Goal: Task Accomplishment & Management: Manage account settings

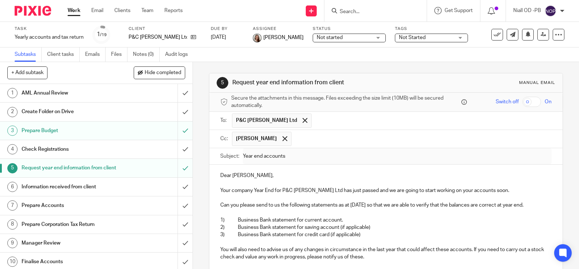
scroll to position [267, 0]
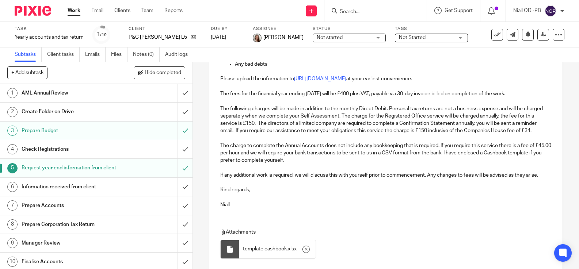
click at [347, 12] on input "Search" at bounding box center [372, 12] width 66 height 7
click button "submit" at bounding box center [0, 0] width 0 height 0
click at [373, 12] on input "peter owens" at bounding box center [372, 12] width 66 height 7
click button "submit" at bounding box center [0, 0] width 0 height 0
click at [371, 12] on input "peter owen" at bounding box center [372, 12] width 66 height 7
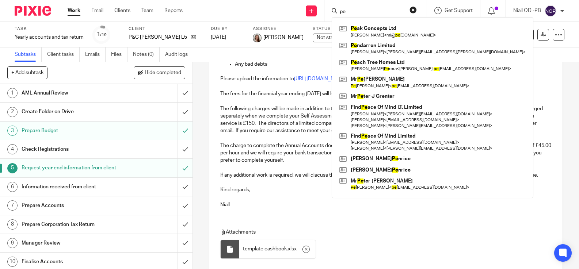
type input "p"
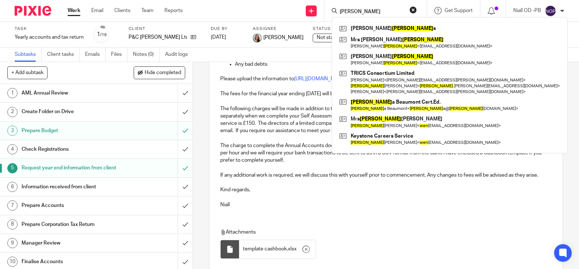
click button "submit" at bounding box center [0, 0] width 0 height 0
click at [358, 13] on input "owen" at bounding box center [372, 12] width 66 height 7
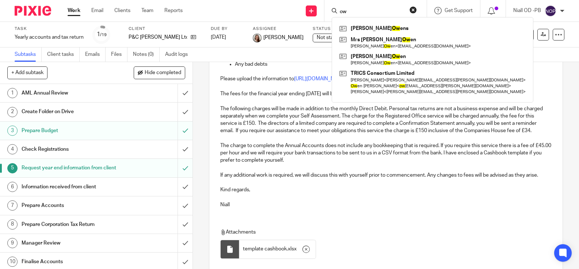
type input "o"
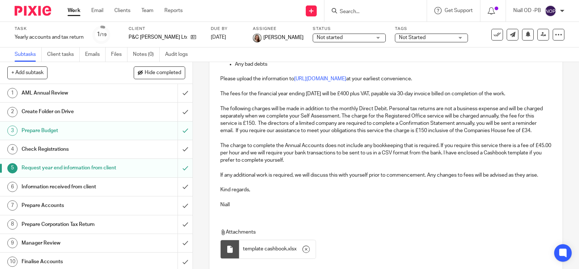
drag, startPoint x: 352, startPoint y: 13, endPoint x: 358, endPoint y: 9, distance: 7.4
click at [356, 10] on input "Search" at bounding box center [372, 12] width 66 height 7
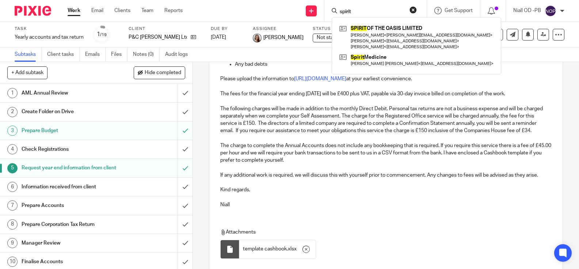
type input "spirit"
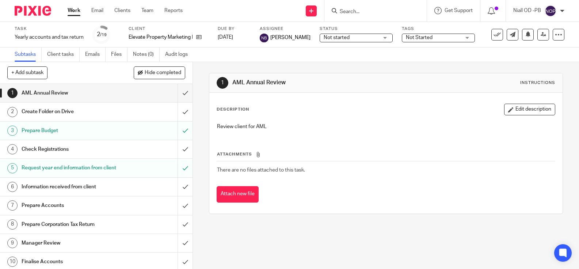
click at [349, 12] on input "Search" at bounding box center [372, 12] width 66 height 7
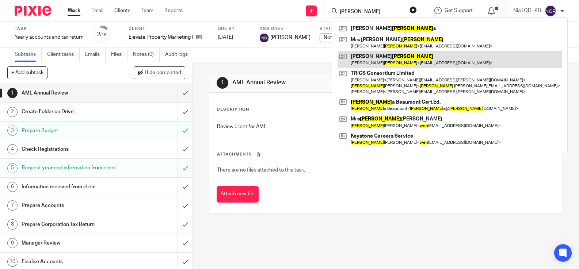
type input "owen"
click at [366, 60] on link at bounding box center [450, 59] width 224 height 17
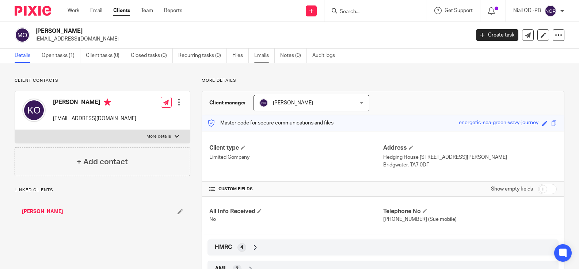
click at [261, 57] on link "Emails" at bounding box center [264, 56] width 20 height 14
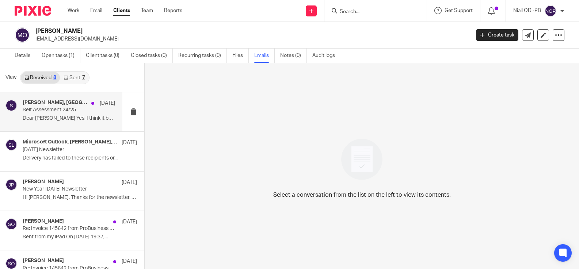
click at [38, 111] on p "Self Assessment 24/25" at bounding box center [60, 110] width 74 height 6
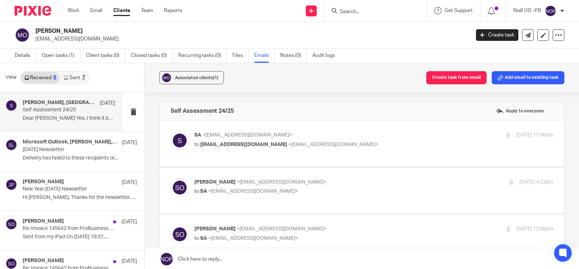
click at [223, 139] on p "SA <sa@probusinessuk.com>" at bounding box center [313, 136] width 239 height 8
checkbox input "true"
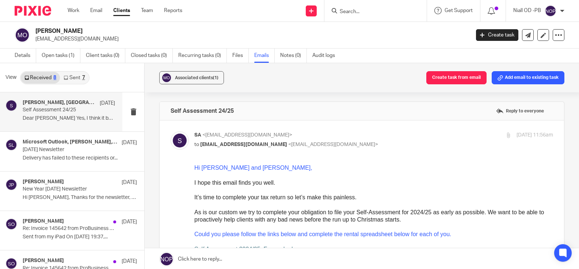
click at [74, 77] on link "Sent 7" at bounding box center [74, 78] width 29 height 12
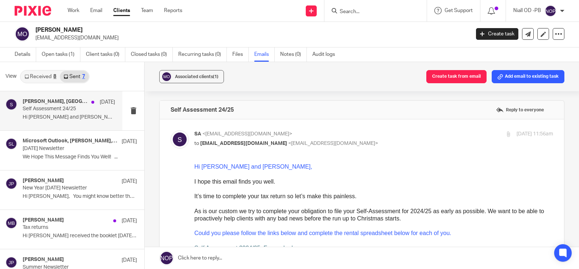
click at [49, 113] on div "Sue Owen, SA 6 Aug Self Assessment 24/25 Hi Keith and Susan, I hope this email.…" at bounding box center [69, 111] width 92 height 24
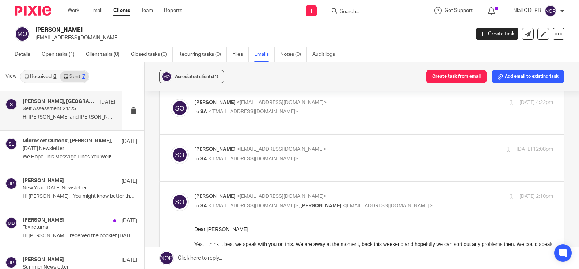
scroll to position [559, 0]
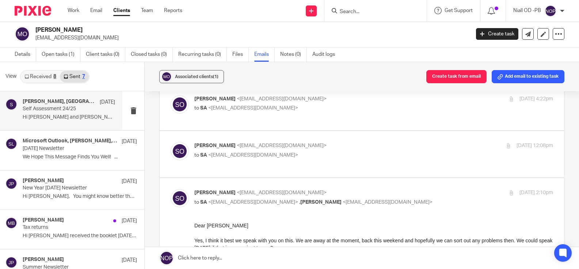
click at [247, 153] on span "<sa@probusinessuk.com>" at bounding box center [253, 155] width 90 height 5
checkbox input "true"
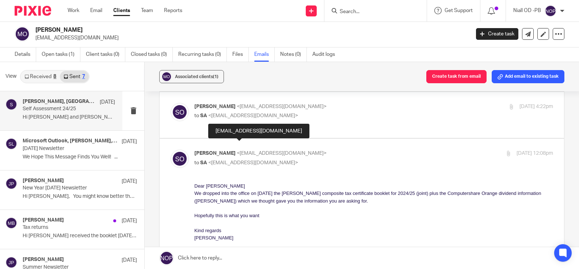
scroll to position [552, 0]
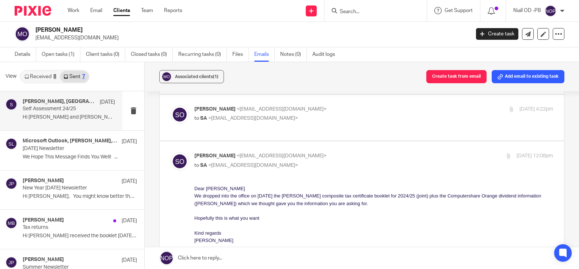
click at [237, 108] on span "<sueowen60@gmail.com>" at bounding box center [282, 109] width 90 height 5
checkbox input "true"
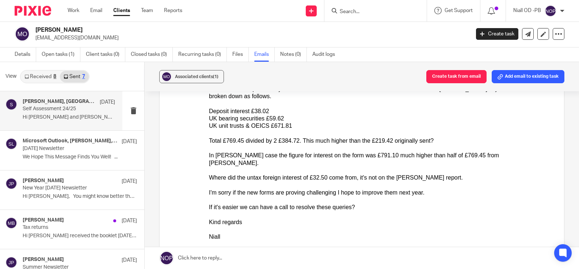
scroll to position [1169, 0]
click at [347, 10] on input "Search" at bounding box center [372, 12] width 66 height 7
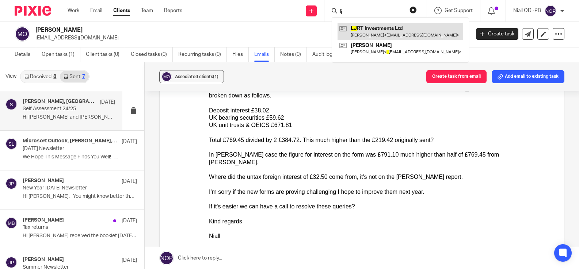
type input "lj"
click at [371, 31] on link at bounding box center [401, 31] width 126 height 17
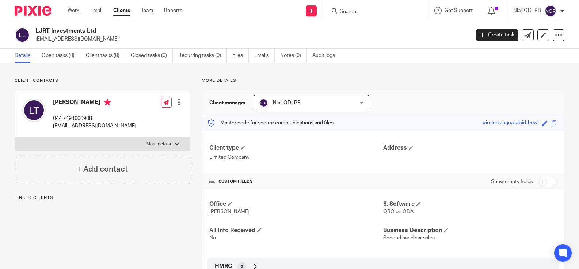
click at [550, 182] on input "checkbox" at bounding box center [547, 182] width 19 height 10
checkbox input "true"
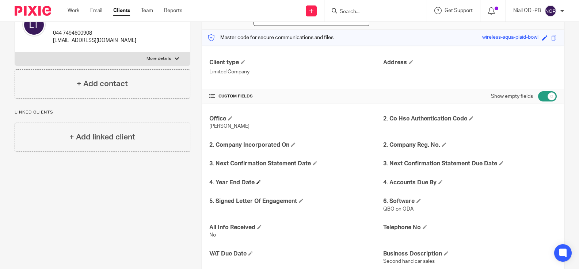
scroll to position [88, 0]
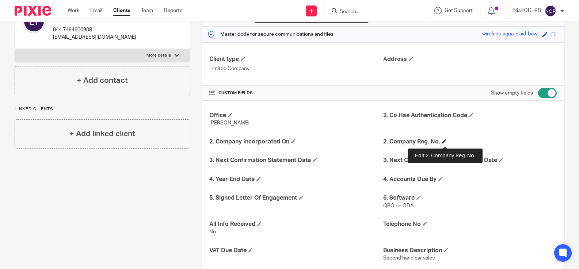
click at [443, 142] on span at bounding box center [444, 141] width 4 height 4
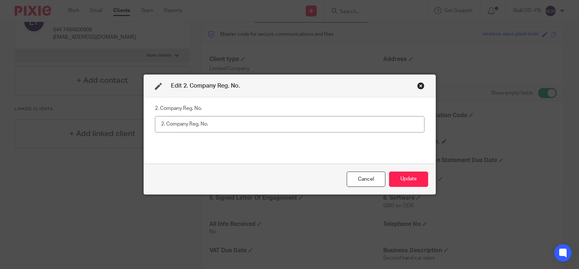
scroll to position [89, 0]
type input "1664"
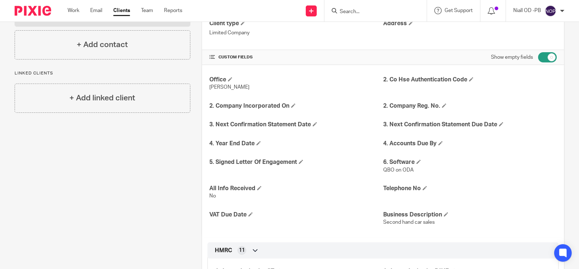
scroll to position [111, 0]
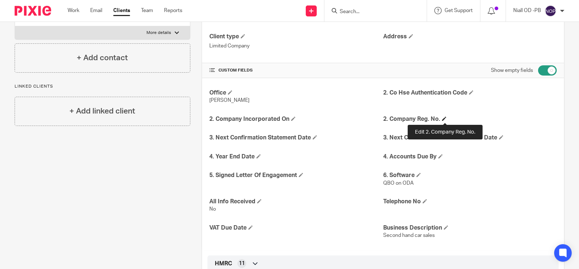
click at [444, 118] on span at bounding box center [444, 119] width 4 height 4
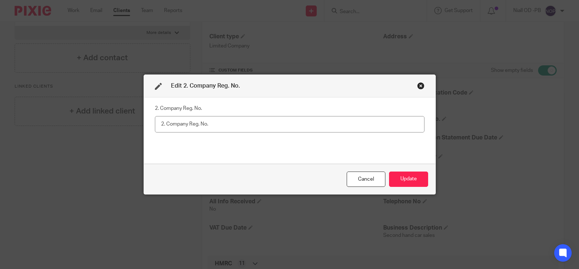
click at [196, 124] on input "text" at bounding box center [290, 124] width 270 height 16
type input "16641206"
click at [410, 176] on button "Update" at bounding box center [408, 180] width 39 height 16
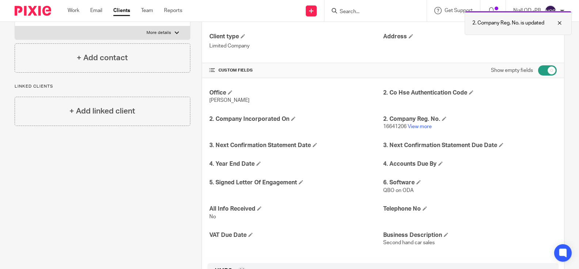
click at [560, 23] on div at bounding box center [554, 23] width 20 height 9
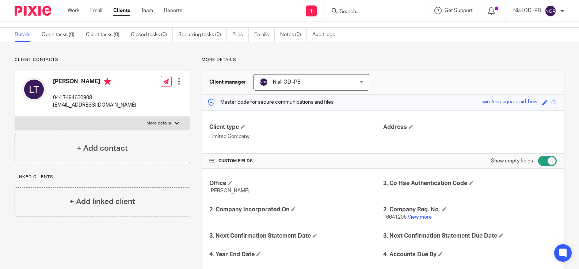
scroll to position [0, 0]
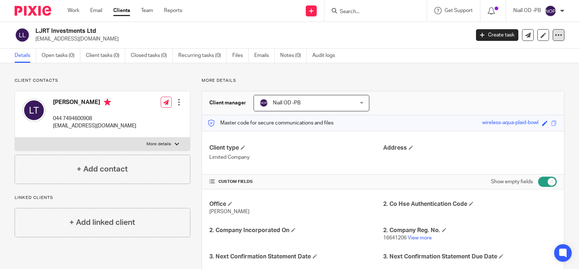
click at [561, 37] on icon at bounding box center [558, 34] width 7 height 7
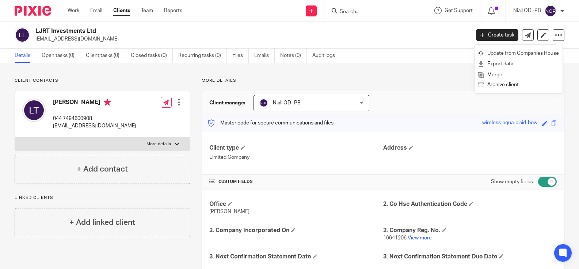
click at [511, 55] on link "Update from Companies House" at bounding box center [518, 53] width 81 height 11
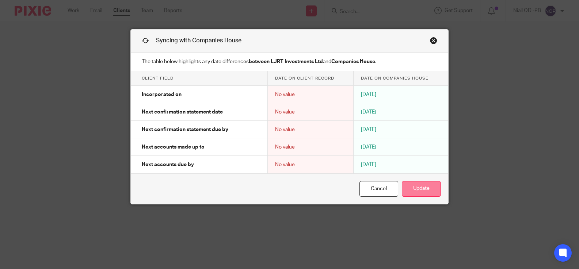
click at [419, 192] on button "Update" at bounding box center [421, 189] width 39 height 16
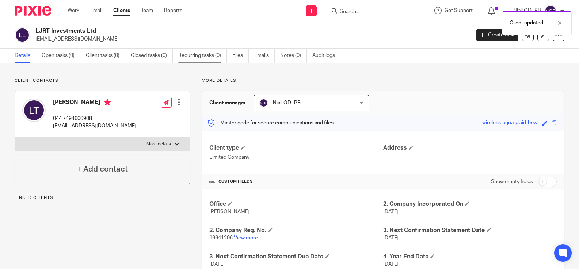
click at [190, 60] on link "Recurring tasks (0)" at bounding box center [202, 56] width 49 height 14
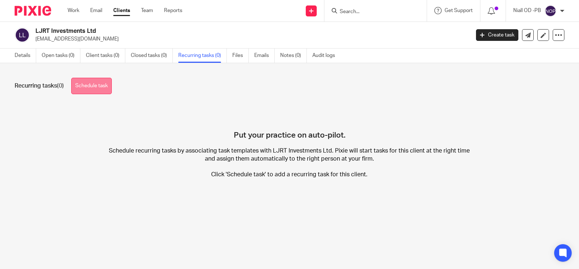
click at [99, 84] on link "Schedule task" at bounding box center [91, 86] width 41 height 16
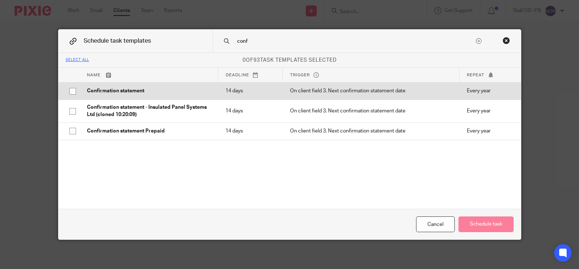
type input "conf"
click at [73, 91] on input "checkbox" at bounding box center [73, 91] width 14 height 14
checkbox input "true"
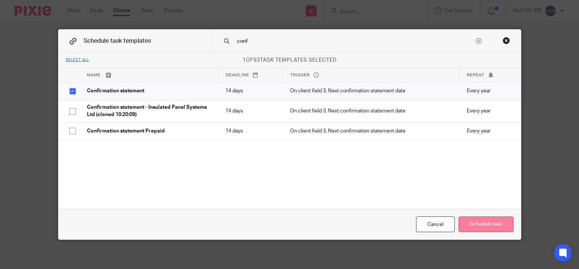
click at [482, 223] on button "Schedule task" at bounding box center [486, 225] width 55 height 16
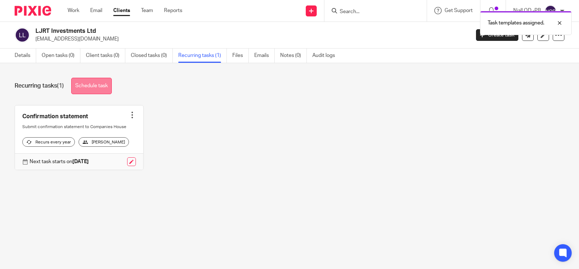
click at [91, 88] on link "Schedule task" at bounding box center [91, 86] width 41 height 16
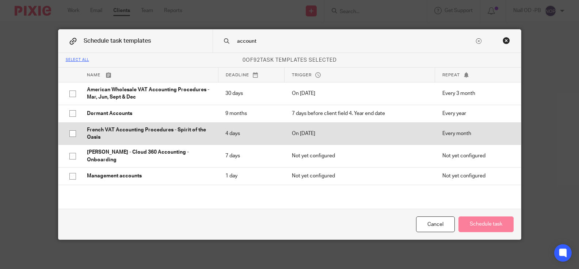
scroll to position [195, 0]
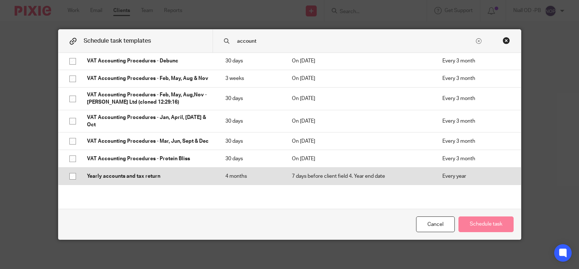
type input "account"
click at [73, 170] on input "checkbox" at bounding box center [73, 177] width 14 height 14
checkbox input "true"
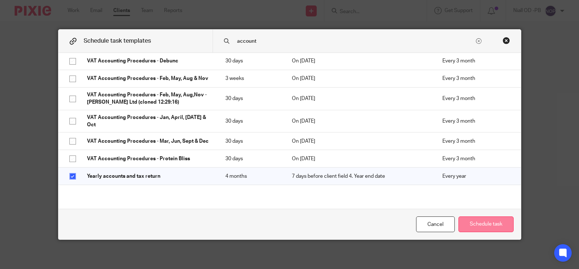
click at [475, 224] on button "Schedule task" at bounding box center [486, 225] width 55 height 16
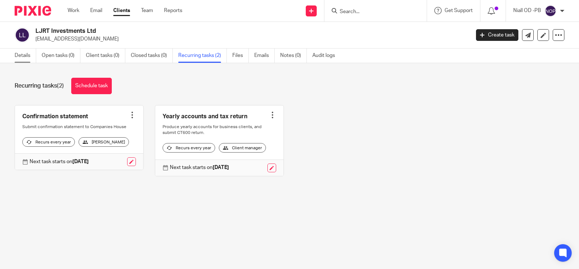
click at [23, 58] on link "Details" at bounding box center [26, 56] width 22 height 14
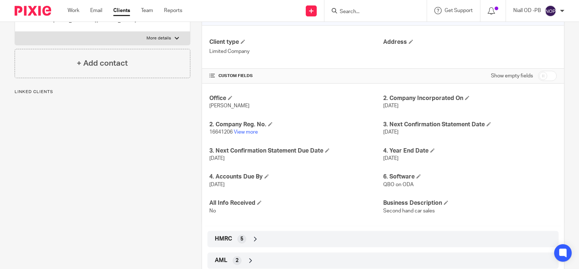
scroll to position [108, 0]
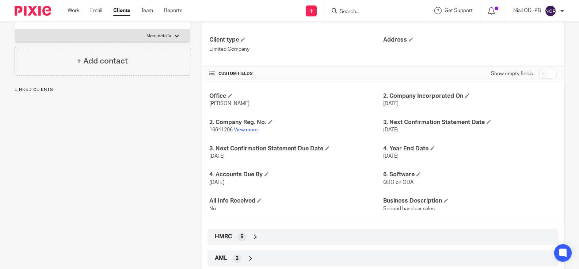
click at [247, 130] on link "View more" at bounding box center [246, 130] width 24 height 5
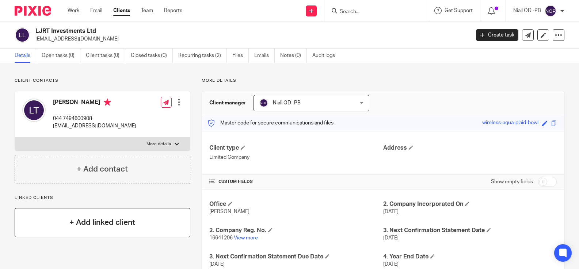
click at [98, 221] on h4 "+ Add linked client" at bounding box center [102, 222] width 66 height 11
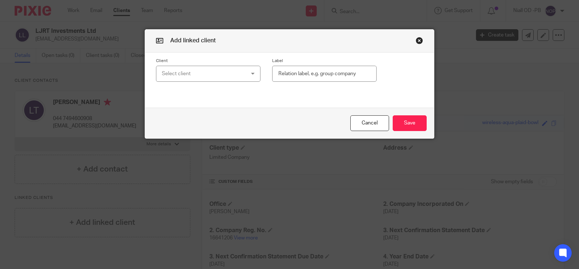
click at [175, 71] on div "Select client" at bounding box center [201, 73] width 79 height 15
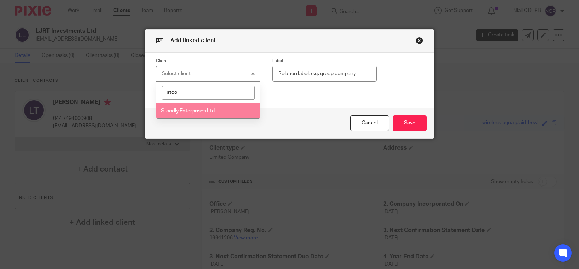
type input "stoo"
click at [181, 112] on span "Stoodly Enterprises Ltd" at bounding box center [188, 111] width 54 height 5
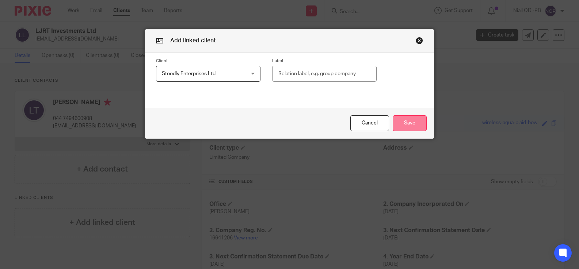
click at [409, 122] on button "Save" at bounding box center [410, 123] width 34 height 16
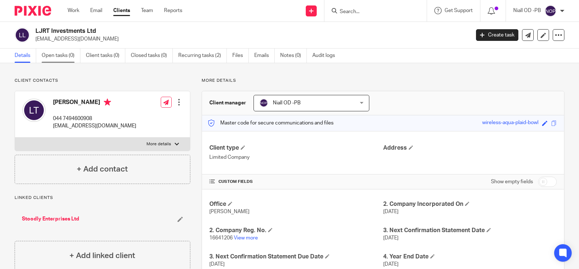
click at [54, 57] on link "Open tasks (0)" at bounding box center [61, 56] width 39 height 14
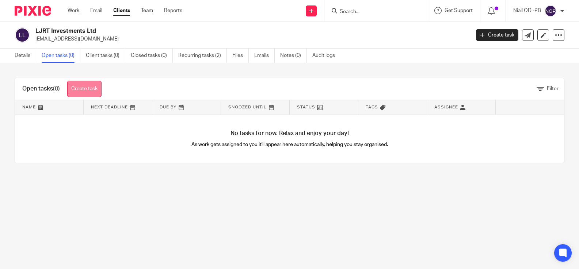
click at [83, 87] on link "Create task" at bounding box center [84, 89] width 34 height 16
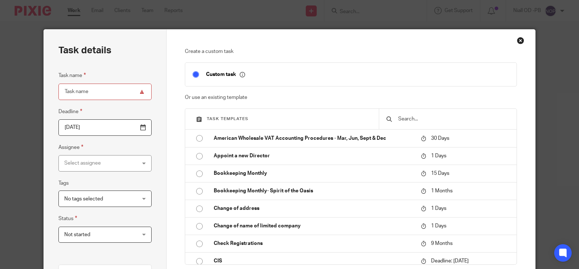
click at [418, 118] on input "text" at bounding box center [454, 119] width 112 height 8
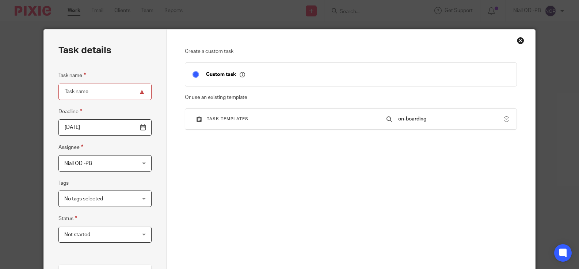
click at [407, 119] on input "on-boarding" at bounding box center [451, 119] width 106 height 8
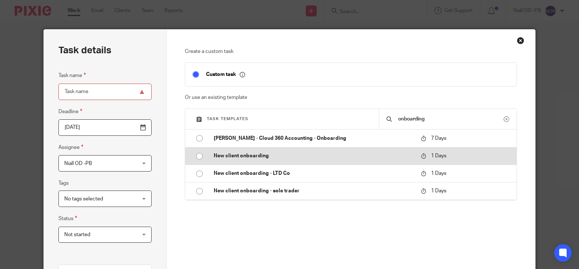
type input "onboarding"
click at [200, 156] on input "radio" at bounding box center [200, 156] width 14 height 14
type input "2025-08-12"
type input "New client onboarding"
checkbox input "false"
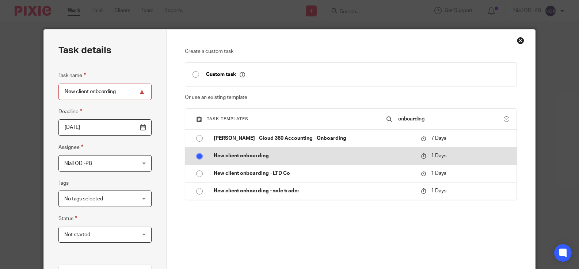
radio input "false"
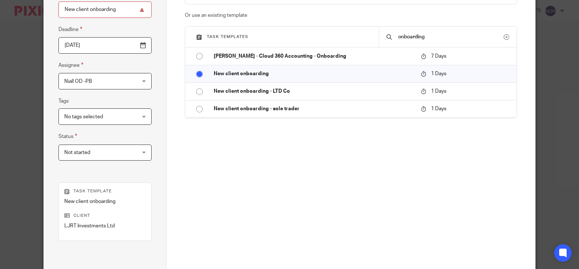
scroll to position [163, 0]
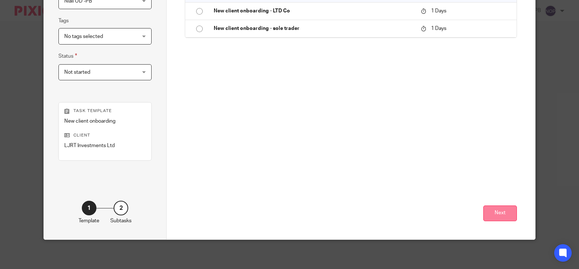
click at [504, 214] on button "Next" at bounding box center [500, 214] width 34 height 16
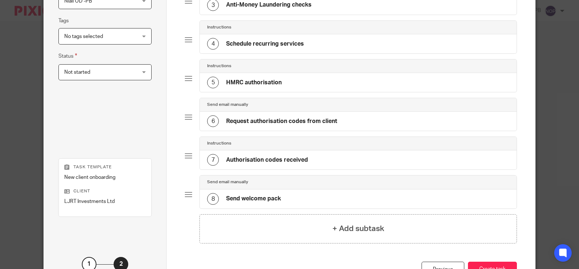
scroll to position [219, 0]
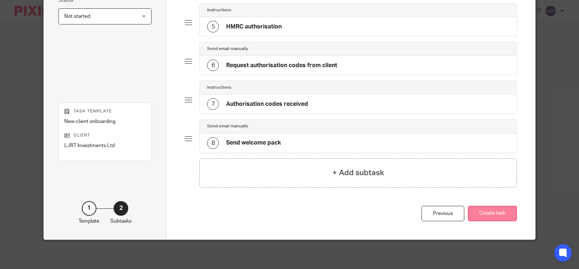
click at [487, 212] on button "Create task" at bounding box center [492, 214] width 49 height 16
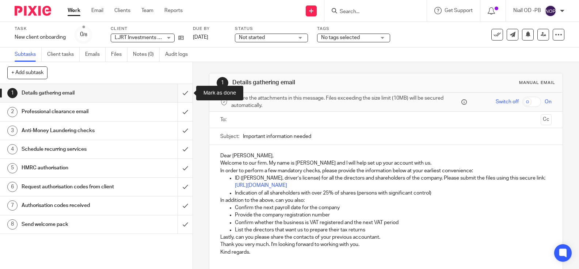
click at [184, 93] on input "submit" at bounding box center [96, 93] width 193 height 18
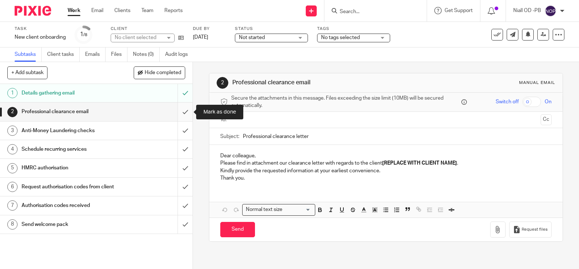
click at [186, 111] on input "submit" at bounding box center [96, 112] width 193 height 18
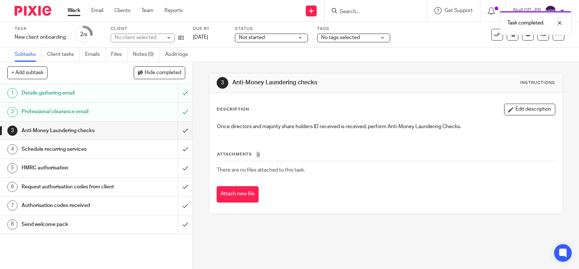
click at [120, 152] on h1 "Schedule recurring services" at bounding box center [71, 149] width 99 height 11
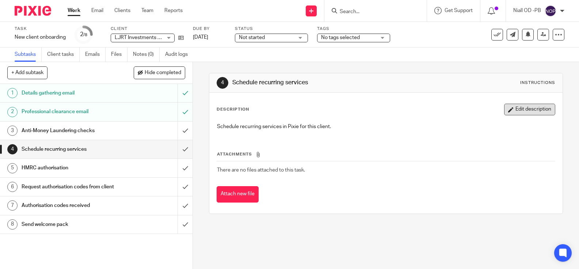
click at [525, 110] on button "Edit description" at bounding box center [529, 110] width 51 height 12
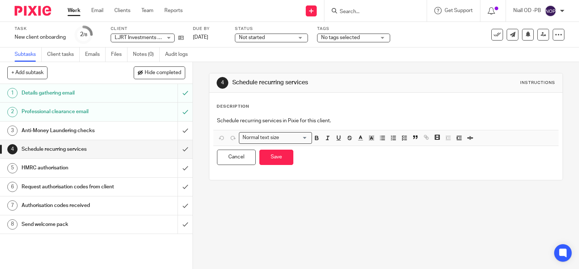
click at [342, 123] on p "Schedule recurring services in Pixie for this client." at bounding box center [386, 120] width 338 height 7
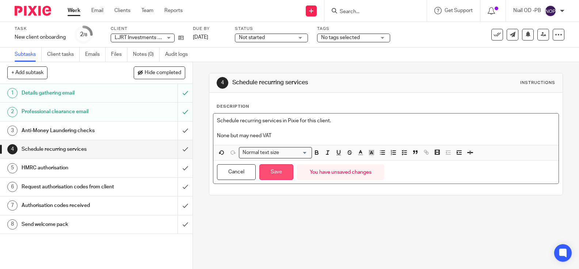
click at [277, 170] on button "Save" at bounding box center [276, 172] width 34 height 16
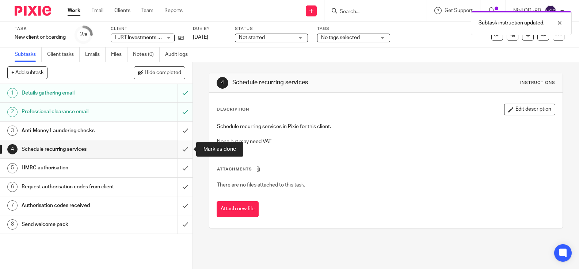
click at [184, 149] on input "submit" at bounding box center [96, 149] width 193 height 18
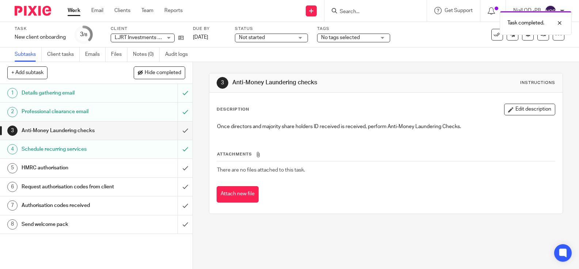
click at [270, 38] on span "Not started" at bounding box center [266, 38] width 55 height 8
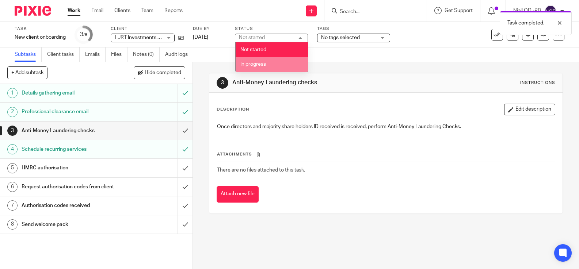
click at [261, 63] on span "In progress" at bounding box center [253, 64] width 26 height 5
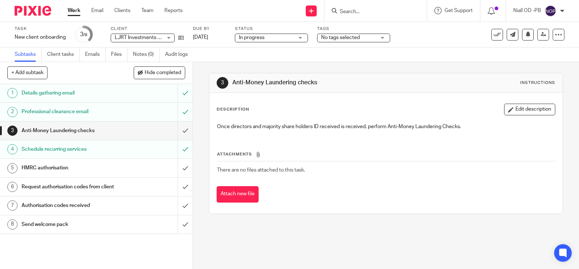
click at [102, 168] on h1 "HMRC authorisation" at bounding box center [71, 168] width 99 height 11
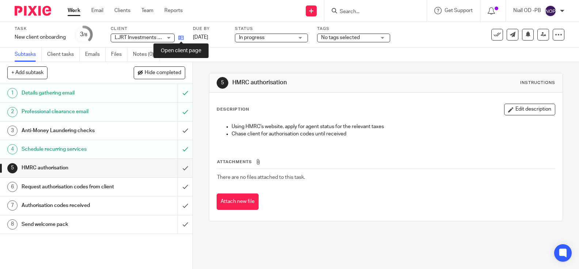
click at [182, 38] on icon at bounding box center [180, 37] width 5 height 5
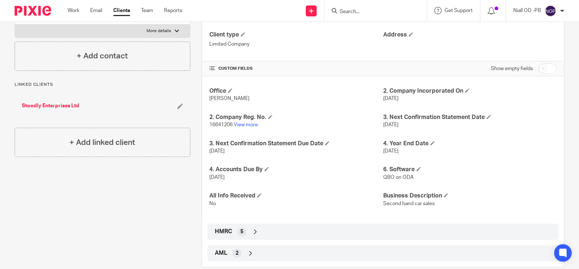
scroll to position [126, 0]
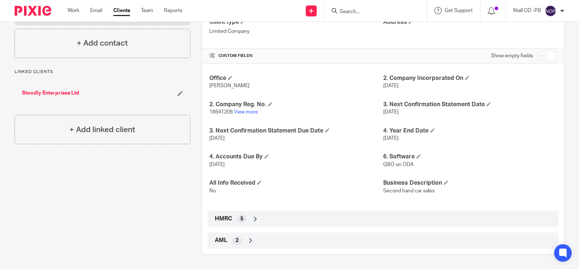
click at [254, 219] on icon at bounding box center [255, 219] width 7 height 7
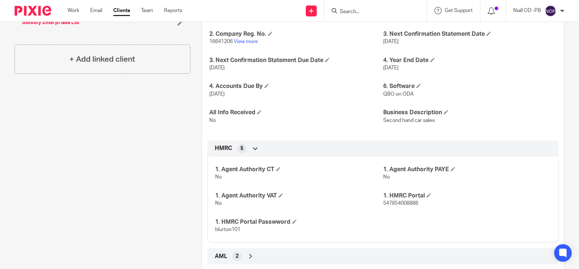
scroll to position [212, 0]
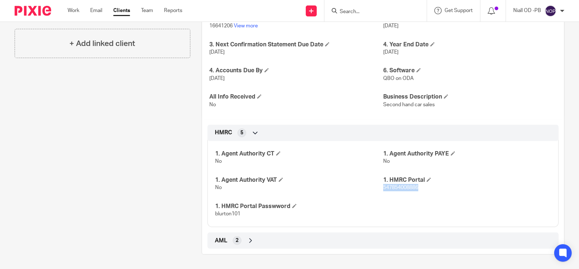
drag, startPoint x: 421, startPoint y: 189, endPoint x: 383, endPoint y: 190, distance: 37.3
click at [383, 190] on p "547854008886" at bounding box center [467, 187] width 168 height 7
copy span "547854008886"
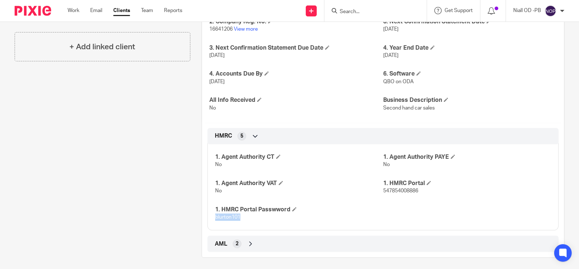
drag, startPoint x: 244, startPoint y: 216, endPoint x: 216, endPoint y: 219, distance: 29.1
click at [216, 219] on div "1. Agent Authority CT No 1. Agent Authority PAYE No 1. Agent Authority VAT No 1…" at bounding box center [383, 185] width 351 height 92
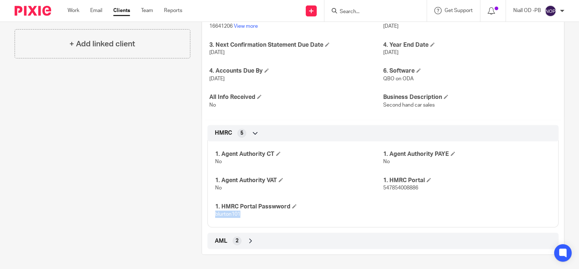
drag, startPoint x: 246, startPoint y: 215, endPoint x: 216, endPoint y: 216, distance: 30.7
click at [216, 216] on p "blurton101" at bounding box center [299, 214] width 168 height 7
copy span "blurton101"
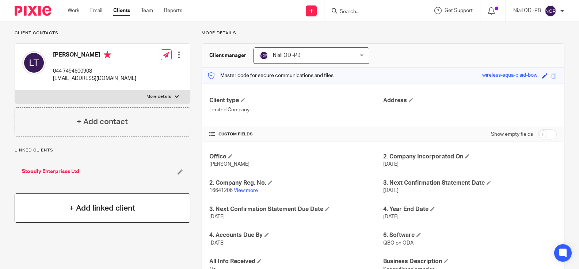
scroll to position [47, 0]
drag, startPoint x: 221, startPoint y: 200, endPoint x: 242, endPoint y: 196, distance: 21.1
click at [221, 200] on div "Office Wells 2. Company Incorporated On 11 Aug 2025 2. Company Reg. No. 1664120…" at bounding box center [383, 214] width 362 height 142
drag, startPoint x: 231, startPoint y: 194, endPoint x: 224, endPoint y: 195, distance: 7.3
click at [224, 194] on p "16641206 View more" at bounding box center [296, 190] width 174 height 7
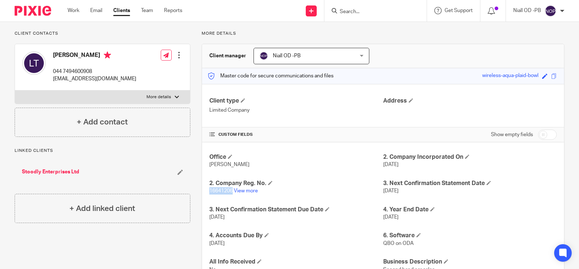
drag, startPoint x: 233, startPoint y: 194, endPoint x: 208, endPoint y: 198, distance: 25.1
click at [209, 195] on p "16641206 View more" at bounding box center [296, 190] width 174 height 7
copy span "16641206"
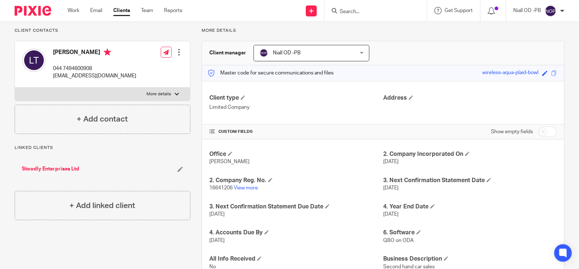
click at [355, 11] on input "Search" at bounding box center [372, 12] width 66 height 7
type input "urban ant"
click button "submit" at bounding box center [0, 0] width 0 height 0
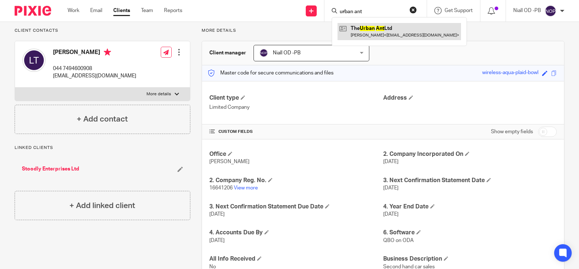
click at [376, 33] on link at bounding box center [400, 31] width 124 height 17
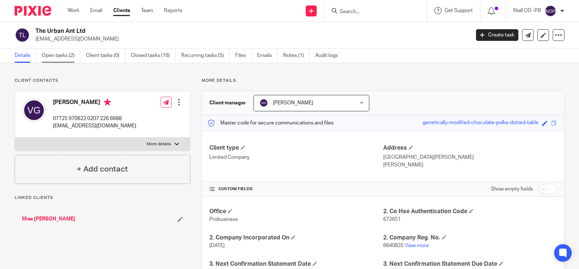
click at [56, 55] on link "Open tasks (2)" at bounding box center [61, 56] width 39 height 14
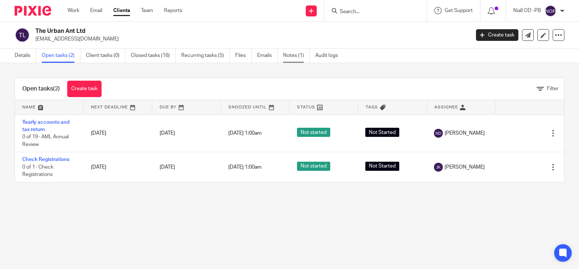
click at [293, 58] on link "Notes (1)" at bounding box center [296, 56] width 27 height 14
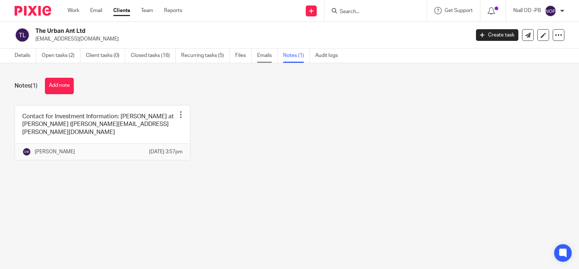
click at [262, 58] on link "Emails" at bounding box center [267, 56] width 20 height 14
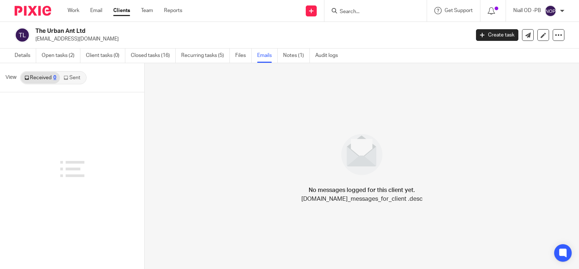
click at [75, 79] on link "Sent" at bounding box center [73, 78] width 26 height 12
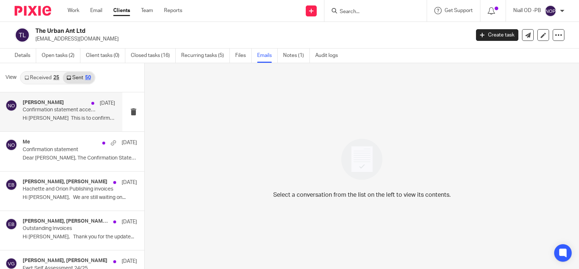
click at [43, 116] on p "Hi [PERSON_NAME] This is to confirm we’ve..." at bounding box center [69, 118] width 92 height 6
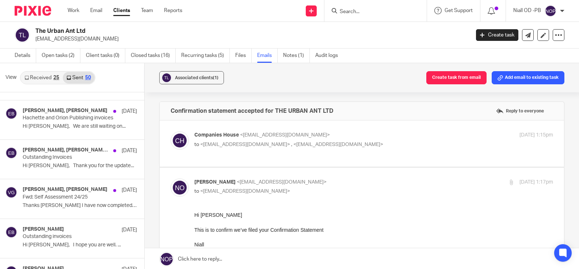
scroll to position [72, 0]
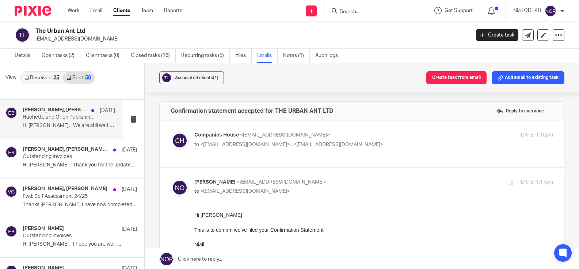
click at [44, 117] on p "Hachette and Orion Publishing invoices" at bounding box center [60, 117] width 74 height 6
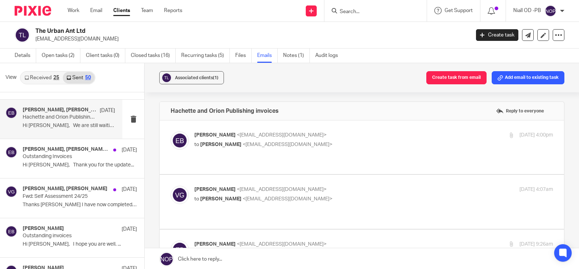
scroll to position [0, 0]
